Goal: Navigation & Orientation: Find specific page/section

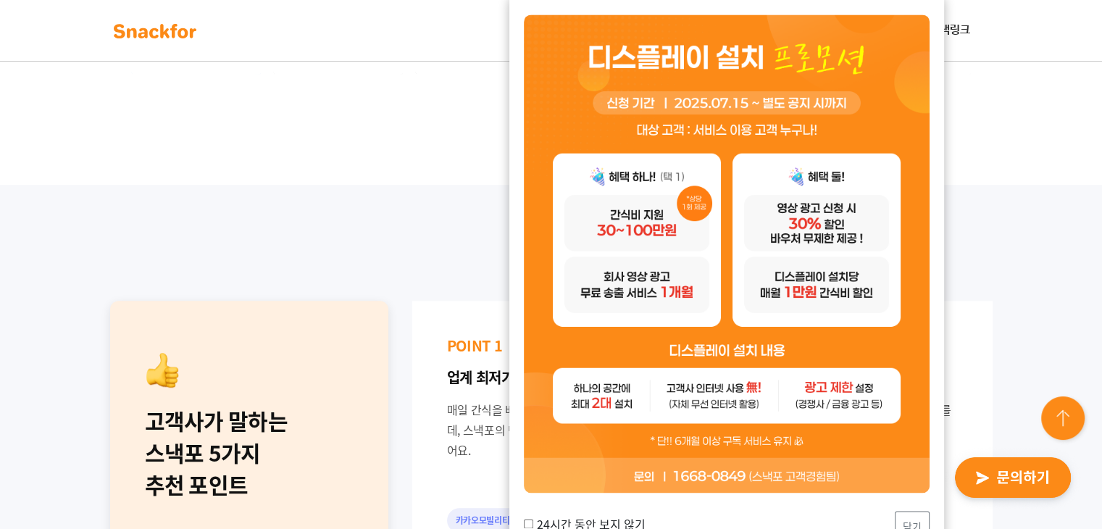
scroll to position [797, 0]
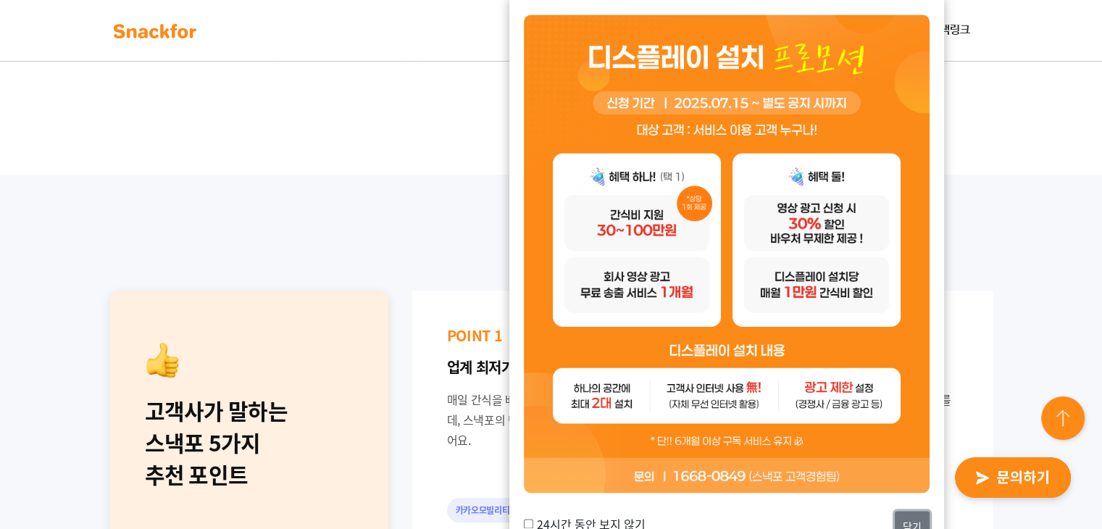
click at [916, 515] on button "닫기" at bounding box center [912, 526] width 35 height 31
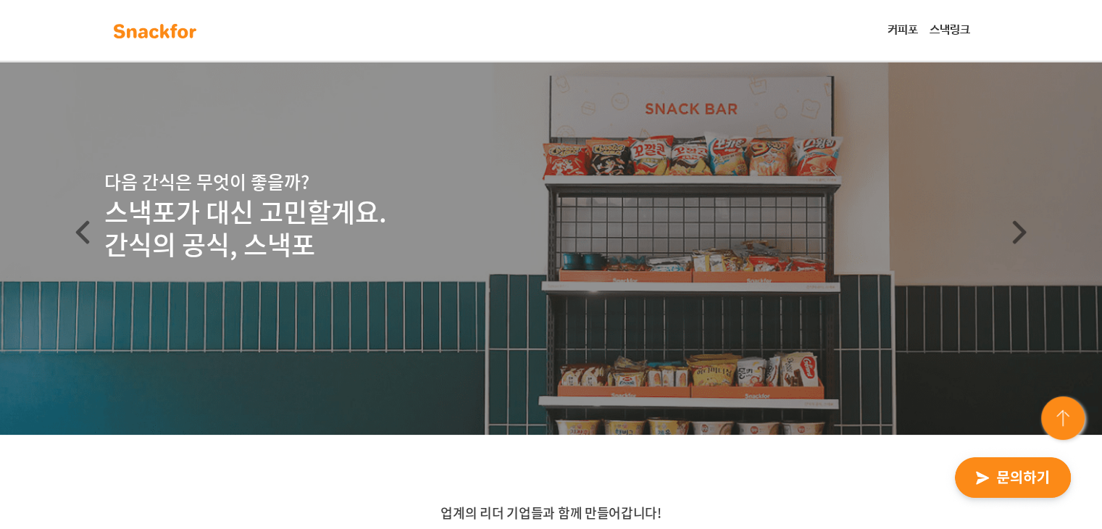
scroll to position [0, 0]
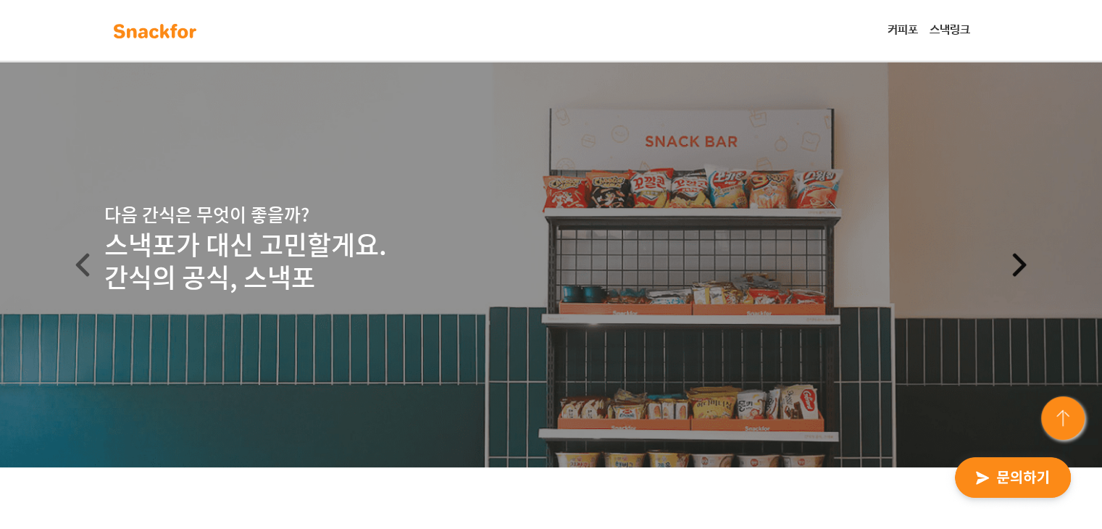
click at [1015, 265] on span at bounding box center [1019, 265] width 23 height 24
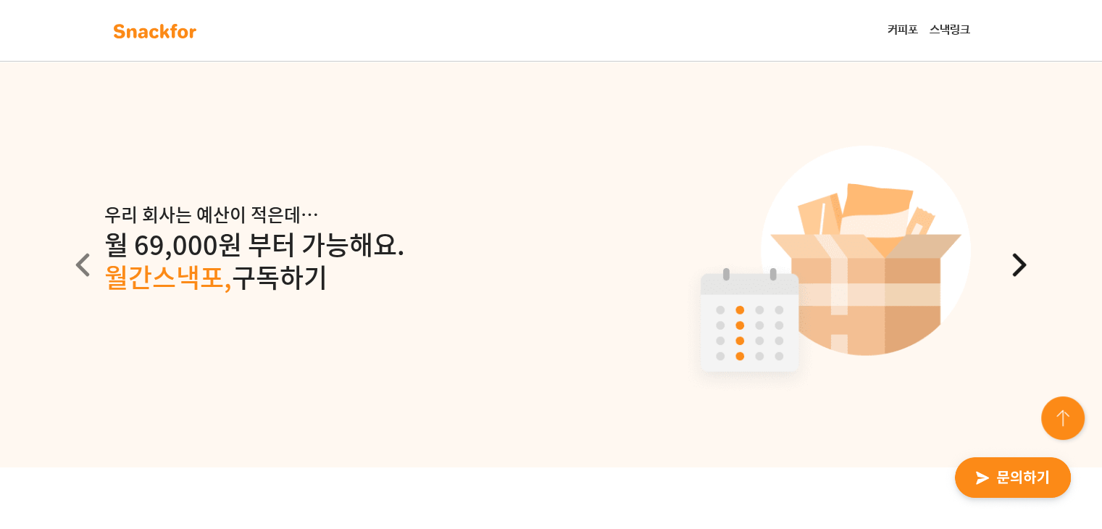
click at [1020, 264] on span at bounding box center [1019, 265] width 23 height 24
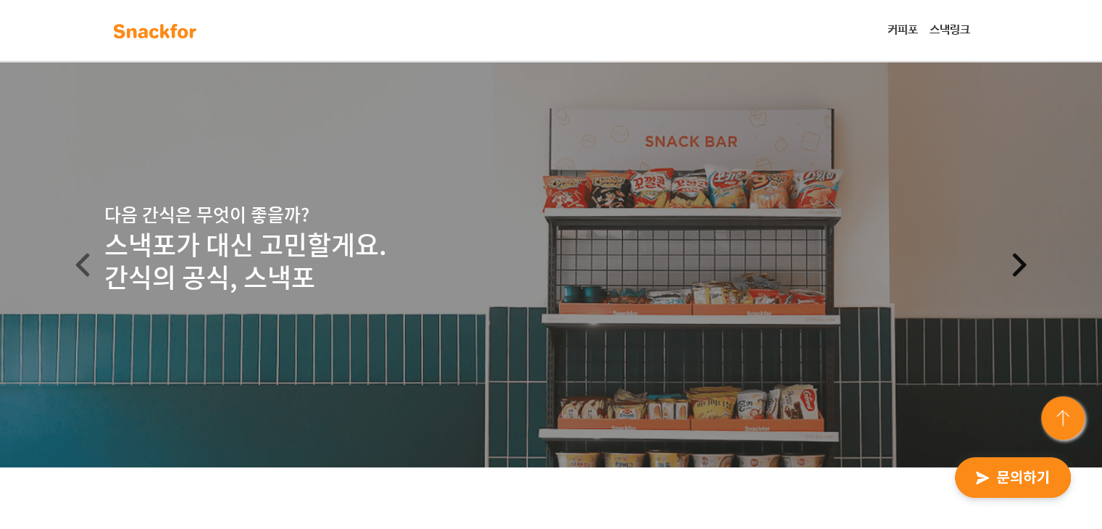
click at [1021, 263] on span at bounding box center [1019, 265] width 23 height 24
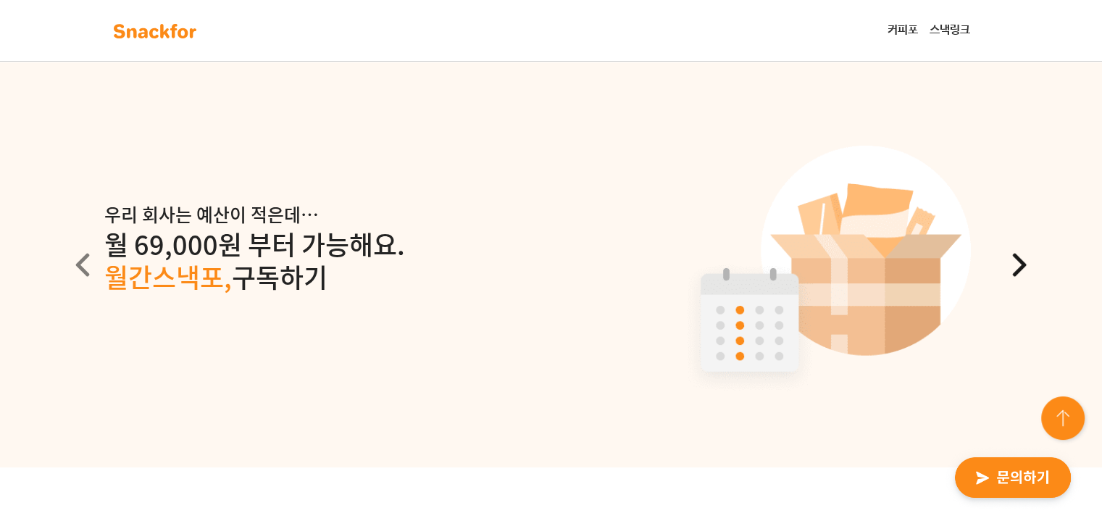
click at [1021, 259] on span at bounding box center [1019, 265] width 23 height 24
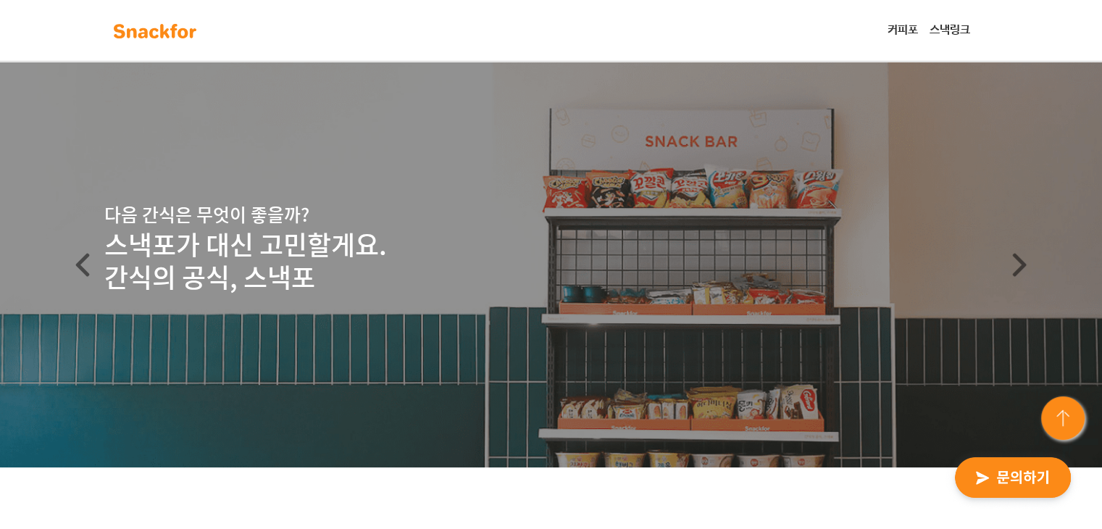
click at [142, 27] on img at bounding box center [154, 31] width 91 height 23
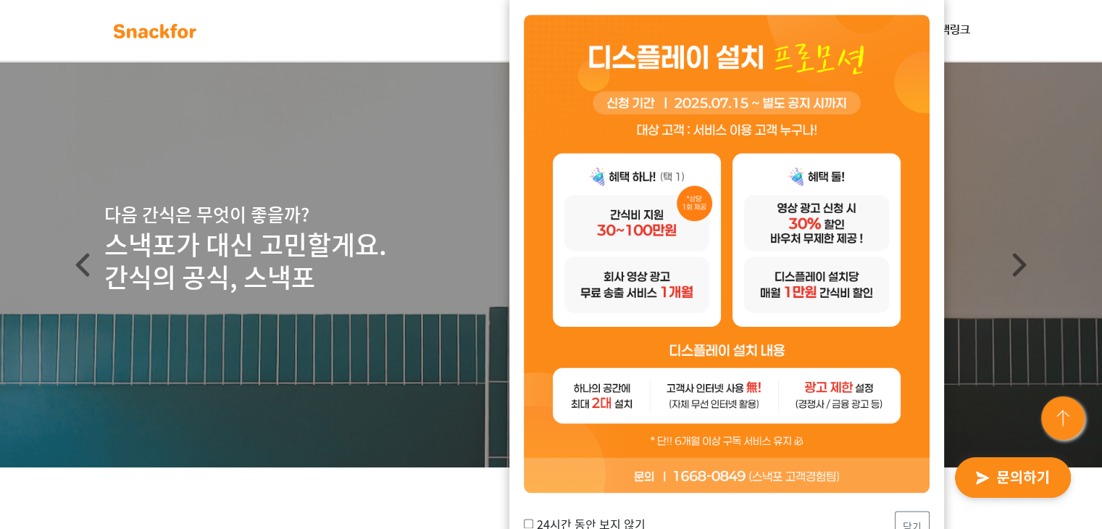
click at [919, 509] on div "24시간 동안 보지 않기 닫기" at bounding box center [726, 275] width 435 height 564
click at [920, 512] on button "닫기" at bounding box center [912, 526] width 35 height 31
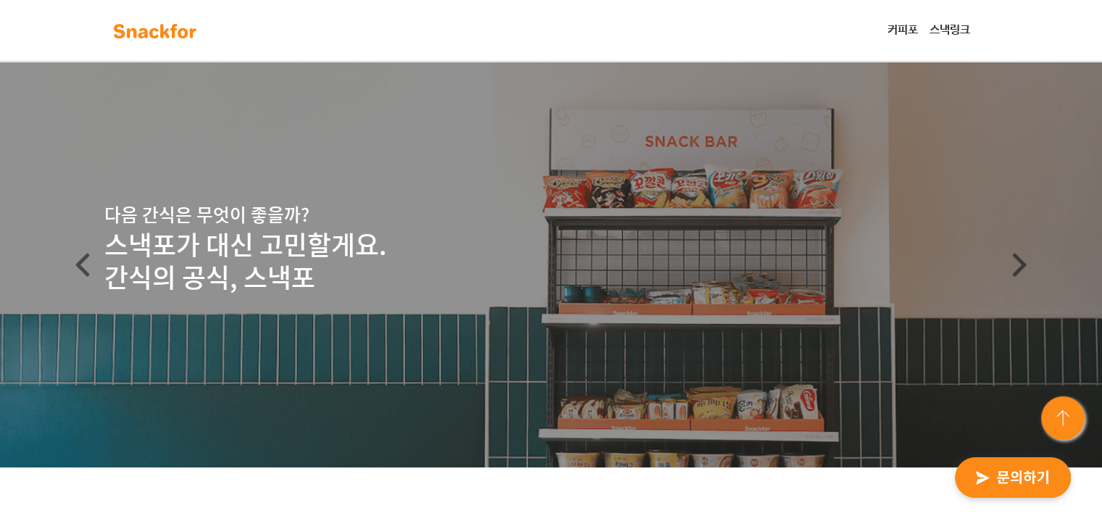
click at [944, 27] on link "스낵링크" at bounding box center [950, 30] width 52 height 29
